Goal: Task Accomplishment & Management: Use online tool/utility

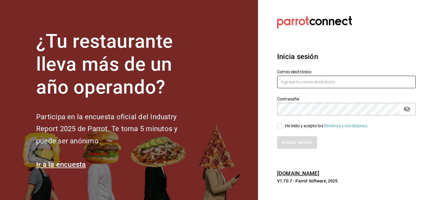
click at [340, 81] on input "text" at bounding box center [346, 82] width 139 height 13
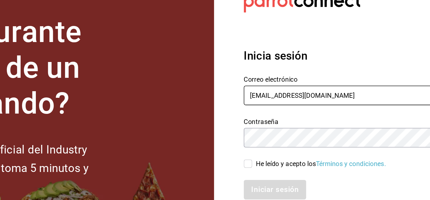
type input "andretrjs23@gmail.com"
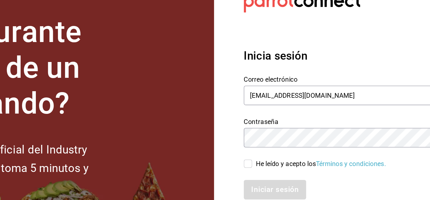
click at [279, 127] on input "He leído y acepto los Términos y condiciones." at bounding box center [279, 125] width 5 height 5
checkbox input "true"
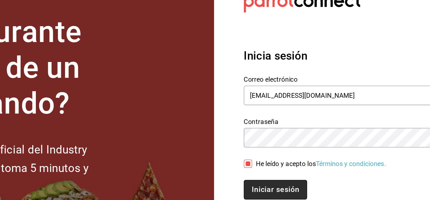
click at [291, 143] on button "Iniciar sesión" at bounding box center [297, 142] width 41 height 13
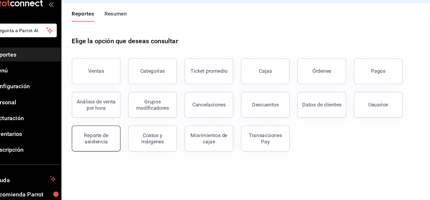
click at [100, 150] on button "Reporte de asistencia" at bounding box center [109, 142] width 45 height 24
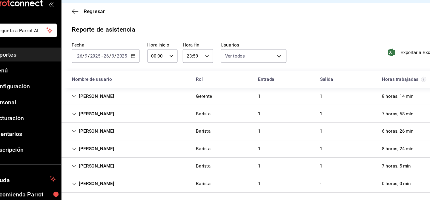
click at [147, 63] on div "[DATE] [DATE] - [DATE] [DATE]" at bounding box center [118, 65] width 62 height 13
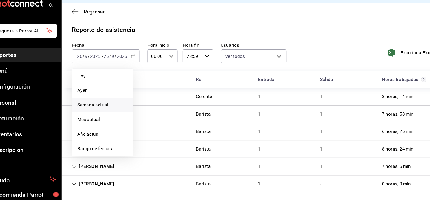
click at [116, 111] on span "Semana actual" at bounding box center [115, 110] width 46 height 6
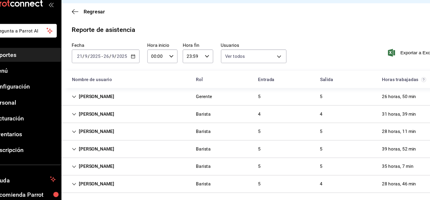
scroll to position [1, 0]
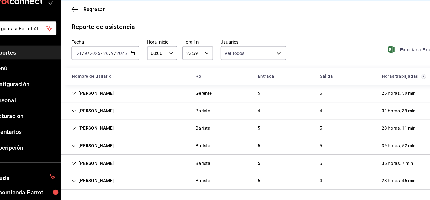
click at [403, 60] on span "Exportar a Excel" at bounding box center [399, 61] width 41 height 7
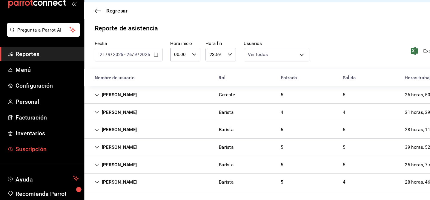
scroll to position [25, 0]
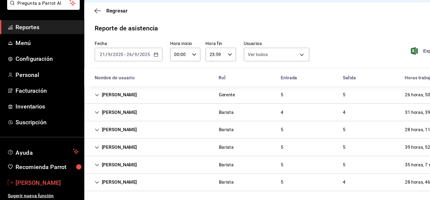
click at [47, 184] on span "[PERSON_NAME]" at bounding box center [43, 183] width 58 height 8
